Goal: Navigation & Orientation: Find specific page/section

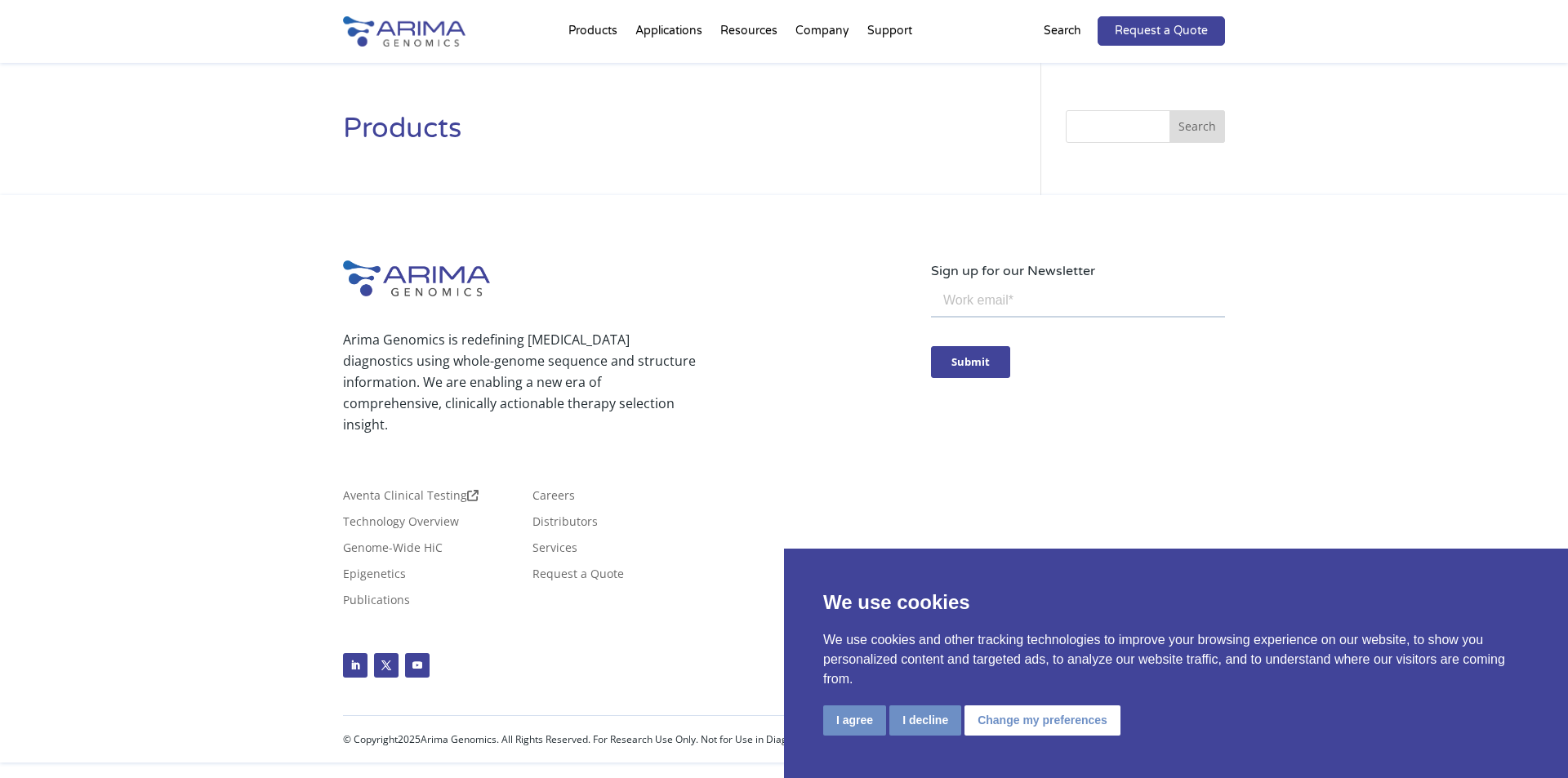
click at [713, 297] on div "Arima Genomics is redefining [MEDICAL_DATA] diagnostics using whole-genome sequ…" at bounding box center [637, 377] width 588 height 161
click at [641, 622] on ul "Follow Follow Follow" at bounding box center [637, 653] width 588 height 64
click at [632, 387] on p "Arima Genomics is redefining [MEDICAL_DATA] diagnostics using whole-genome sequ…" at bounding box center [519, 382] width 353 height 106
click at [785, 419] on div "Arima Genomics is redefining [MEDICAL_DATA] diagnostics using whole-genome sequ…" at bounding box center [637, 377] width 588 height 161
click at [788, 457] on div "Aventa Clinical Testing Technology Overview Genome-Wide HiC Epigenetics Publica…" at bounding box center [637, 538] width 588 height 163
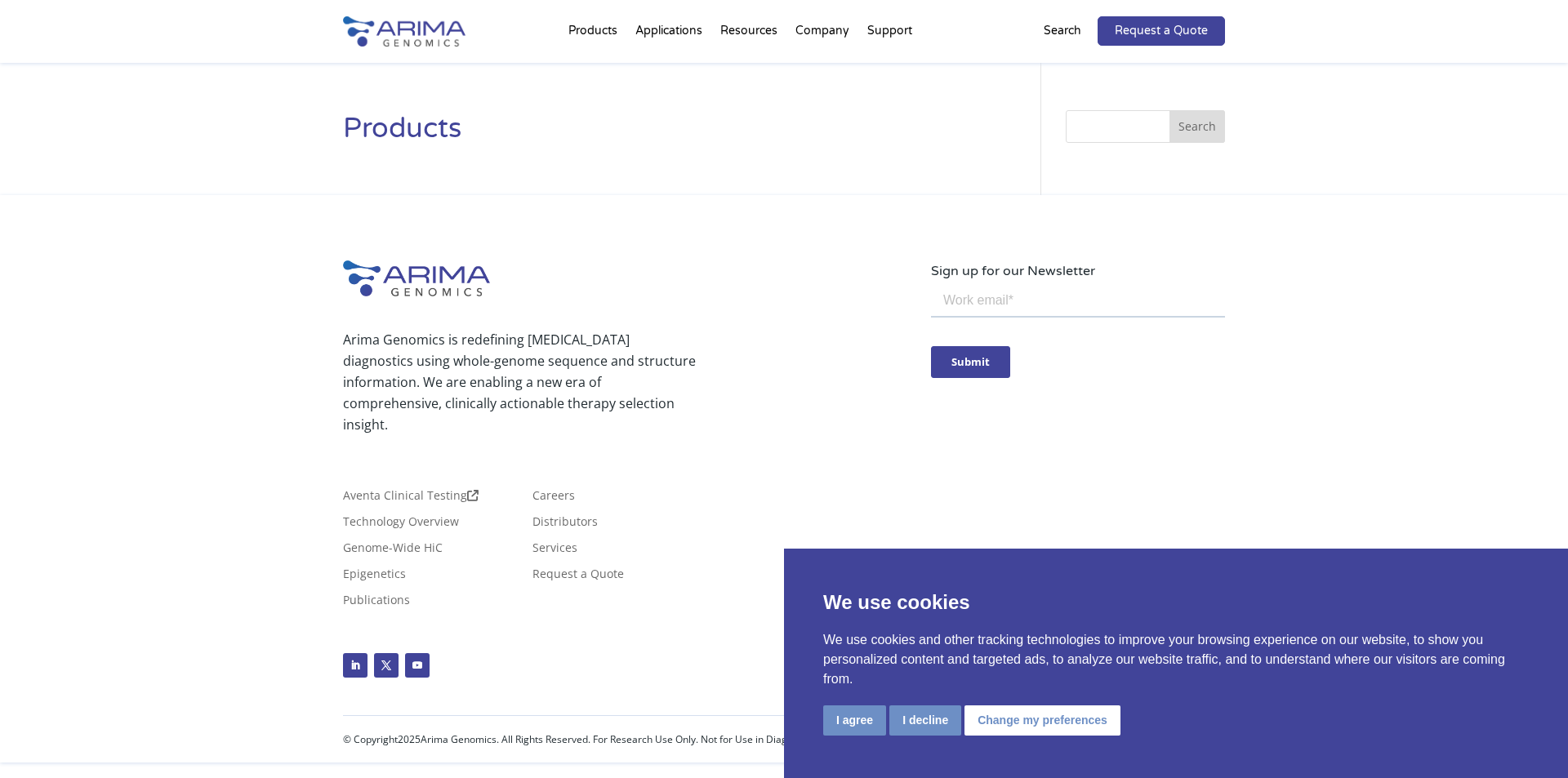
click at [788, 490] on div "Aventa Clinical Testing Technology Overview Genome-Wide HiC Epigenetics Publica…" at bounding box center [637, 554] width 588 height 130
click at [788, 500] on div "Aventa Clinical Testing Technology Overview Genome-Wide HiC Epigenetics Publica…" at bounding box center [637, 554] width 588 height 130
click at [788, 533] on div "Aventa Clinical Testing Technology Overview Genome-Wide HiC Epigenetics Publica…" at bounding box center [637, 554] width 588 height 130
click at [788, 550] on div "We use cookies We use cookies and other tracking technologies to improve your b…" at bounding box center [1176, 663] width 784 height 229
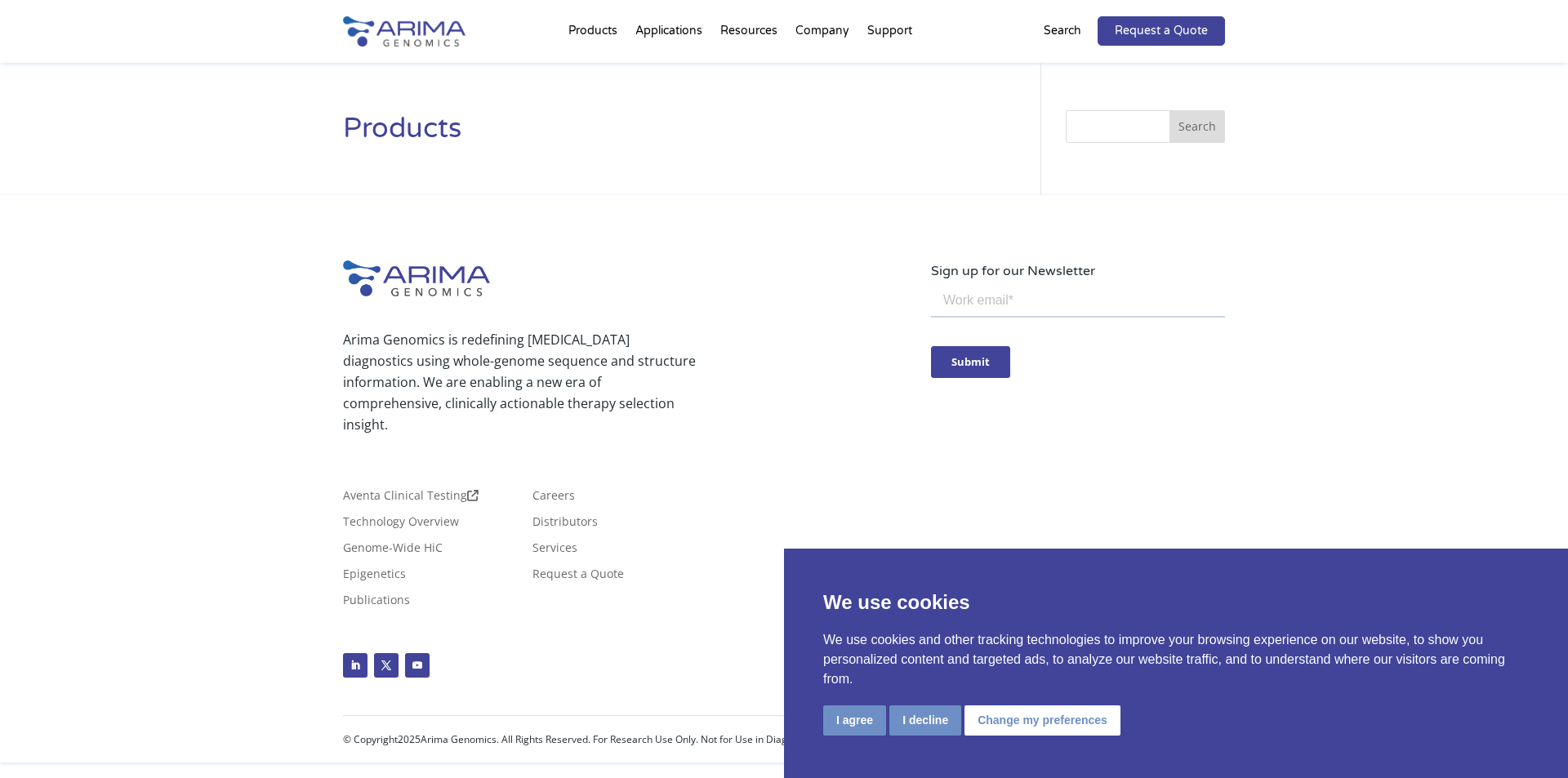
click at [788, 566] on div "We use cookies We use cookies and other tracking technologies to improve your b…" at bounding box center [1176, 663] width 784 height 229
click at [788, 582] on div "We use cookies We use cookies and other tracking technologies to improve your b…" at bounding box center [1176, 663] width 784 height 229
click at [713, 297] on div "Arima Genomics is redefining [MEDICAL_DATA] diagnostics using whole-genome sequ…" at bounding box center [637, 377] width 588 height 161
click at [734, 424] on div "Arima Genomics is redefining [MEDICAL_DATA] diagnostics using whole-genome sequ…" at bounding box center [637, 377] width 588 height 161
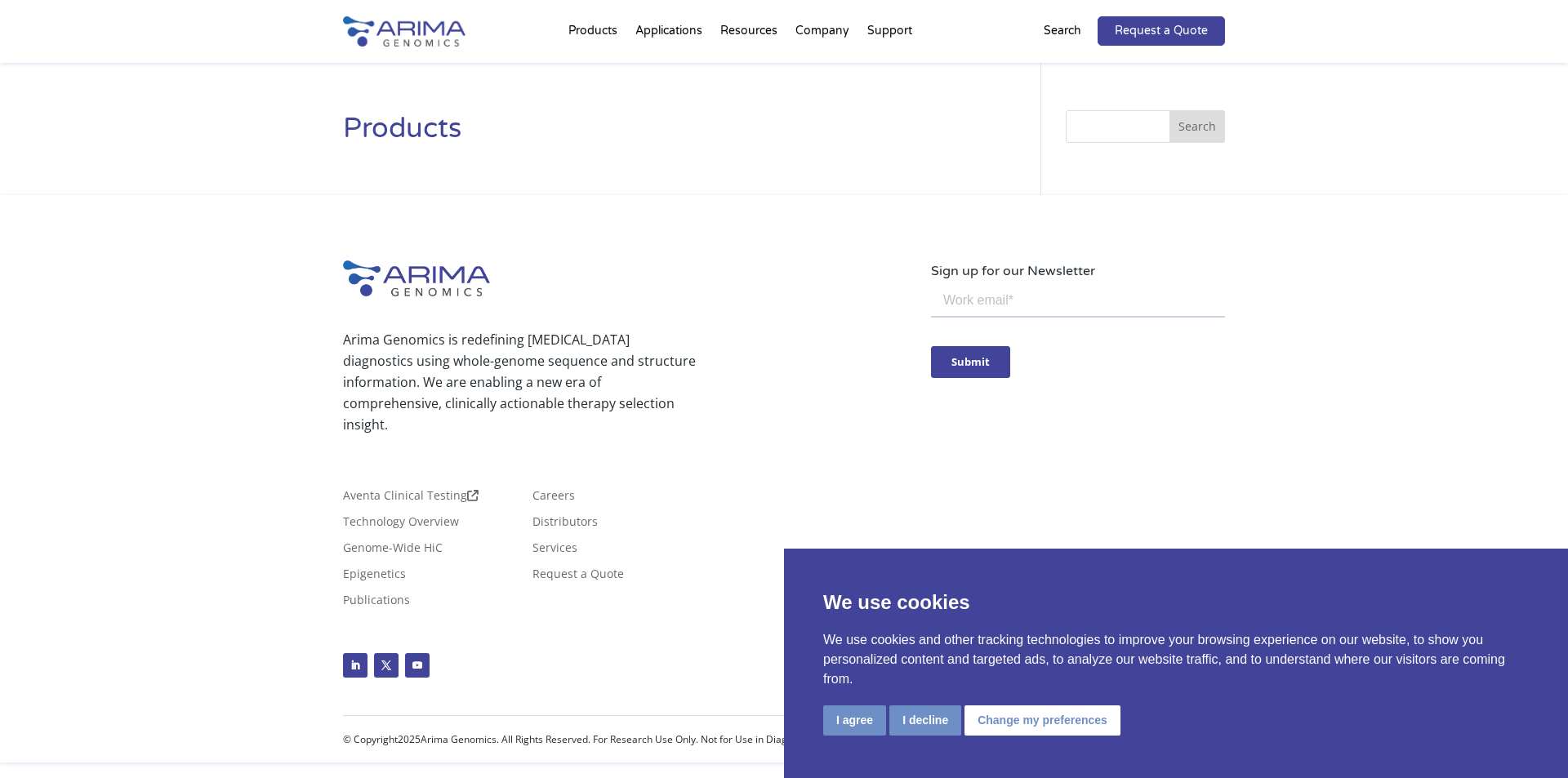
click at [713, 297] on div "Arima Genomics is redefining [MEDICAL_DATA] diagnostics using whole-genome sequ…" at bounding box center [637, 377] width 588 height 161
